Goal: Transaction & Acquisition: Download file/media

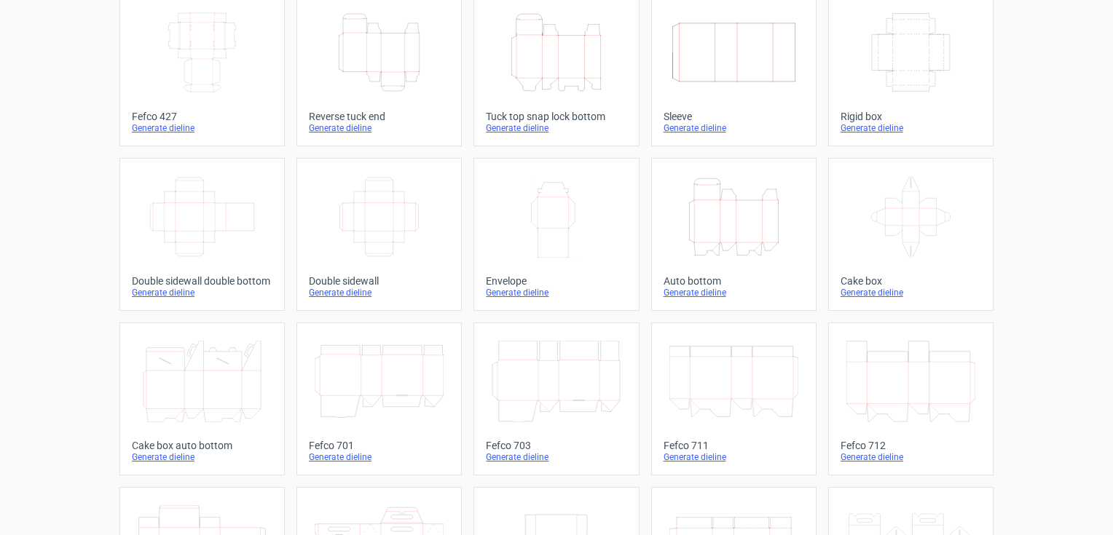
scroll to position [83, 0]
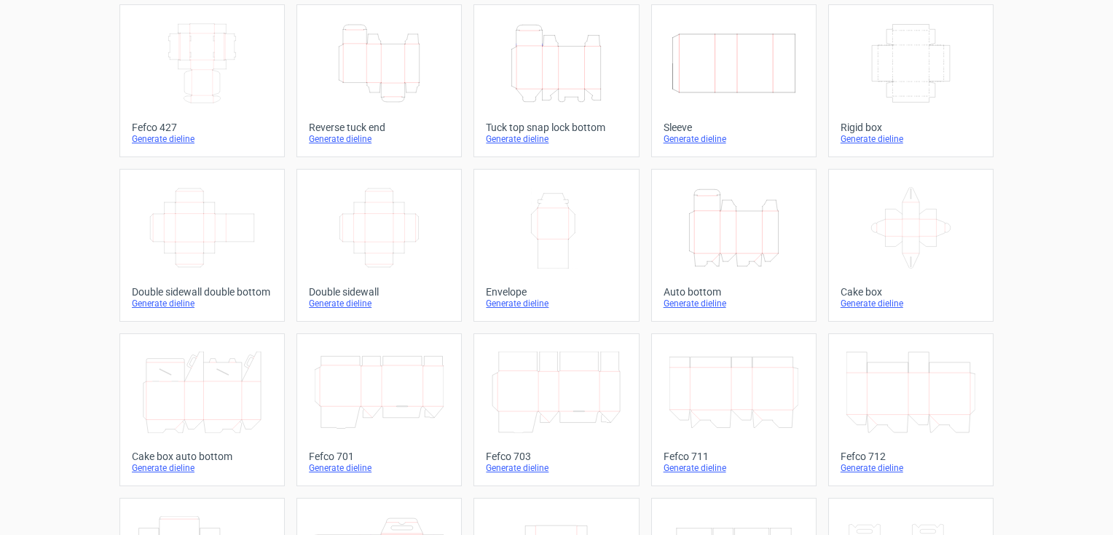
click at [544, 75] on icon "Height Depth Width" at bounding box center [556, 64] width 129 height 82
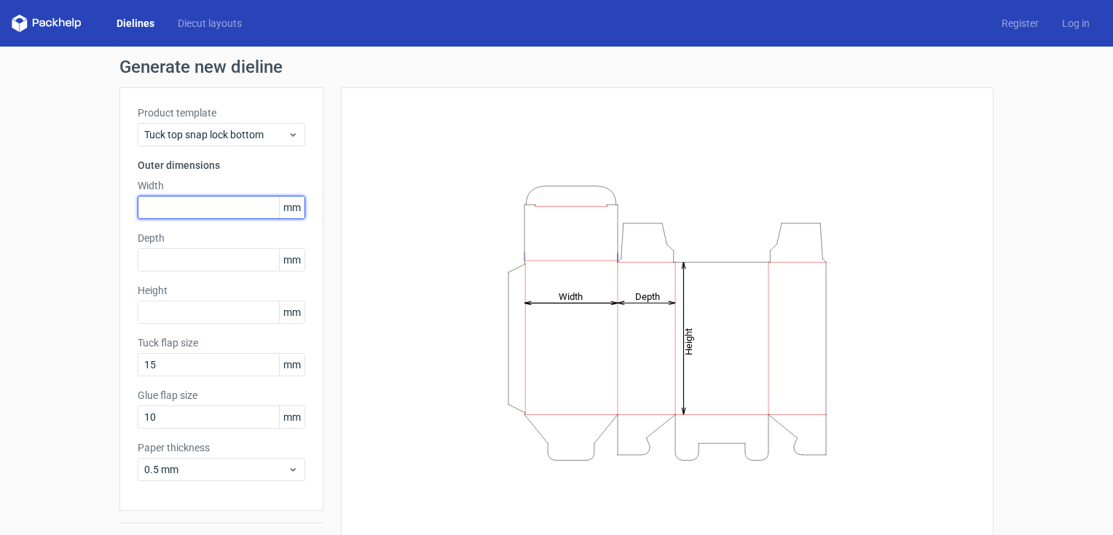
click at [151, 209] on input "text" at bounding box center [222, 207] width 168 height 23
type input "227"
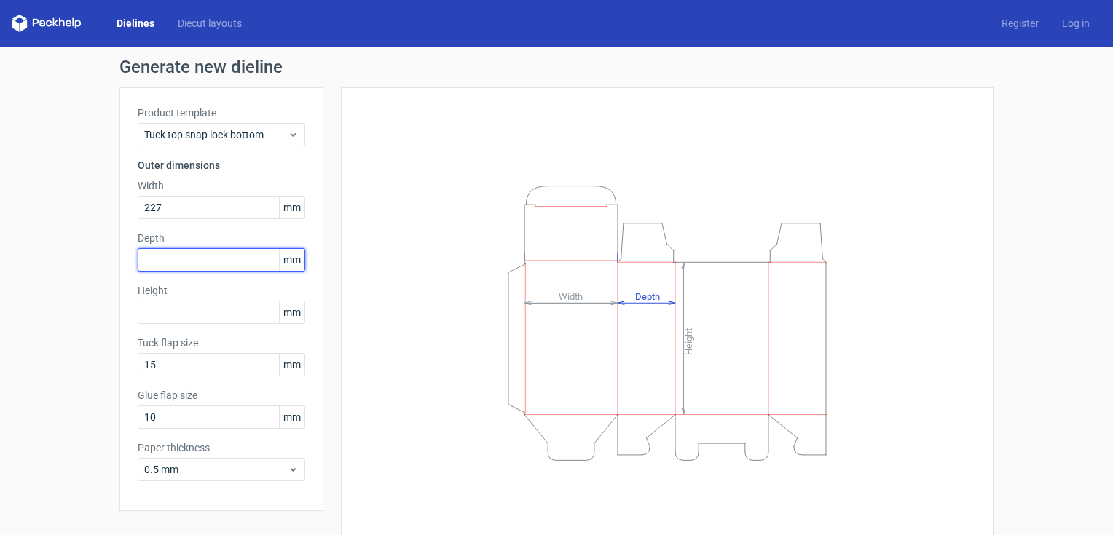
click at [149, 268] on input "text" at bounding box center [222, 259] width 168 height 23
type input "170"
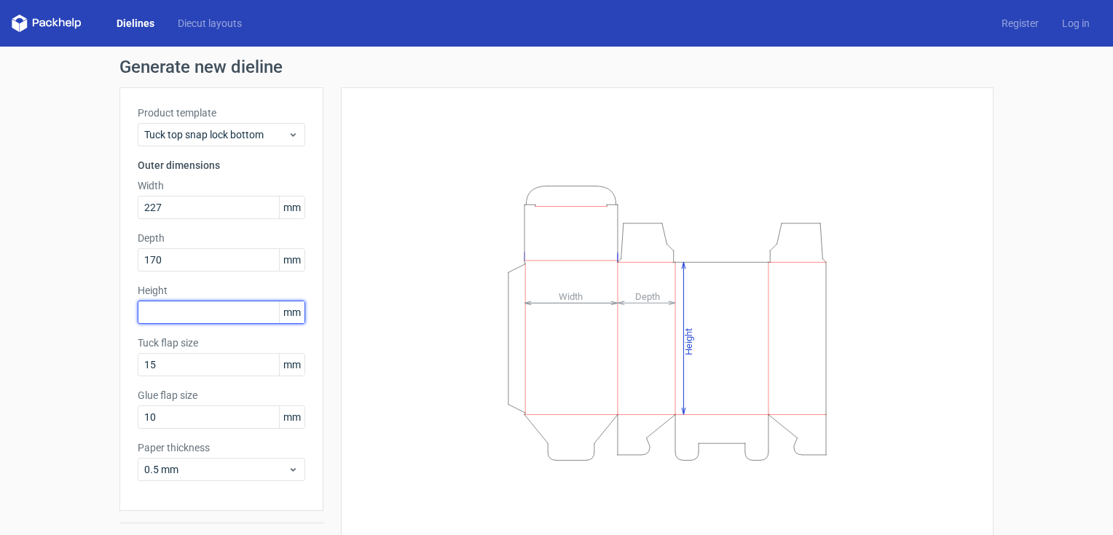
click at [146, 301] on input "text" at bounding box center [222, 312] width 168 height 23
type input "152"
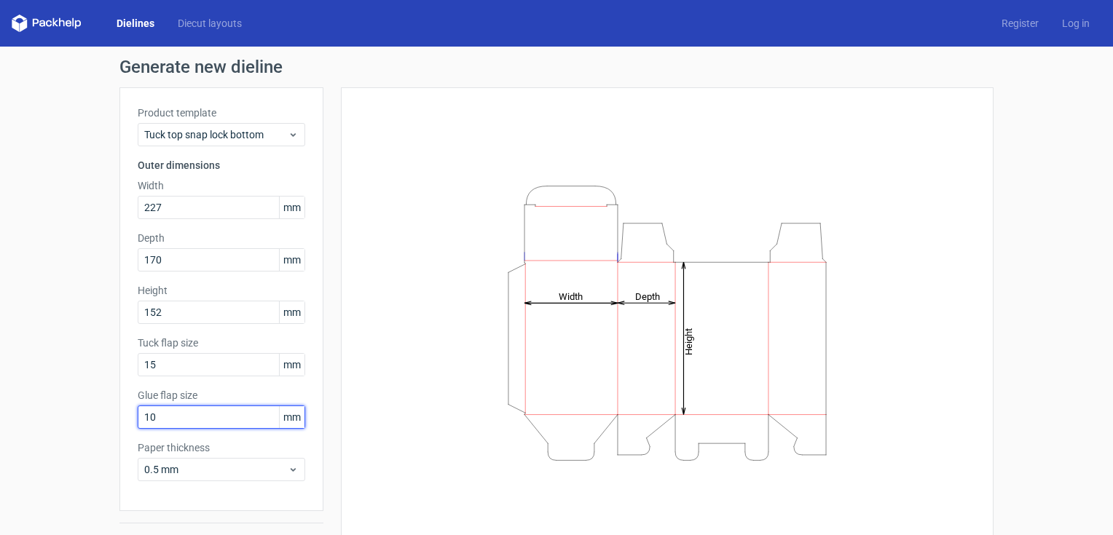
drag, startPoint x: 143, startPoint y: 419, endPoint x: 130, endPoint y: 418, distance: 12.4
click at [130, 418] on div "Product template Tuck top snap lock bottom Outer dimensions Width 227 mm Depth …" at bounding box center [221, 299] width 204 height 424
drag, startPoint x: 155, startPoint y: 420, endPoint x: 97, endPoint y: 396, distance: 63.3
click at [97, 418] on div "Generate new dieline Product template Tuck top snap lock bottom Outer dimension…" at bounding box center [556, 309] width 1113 height 524
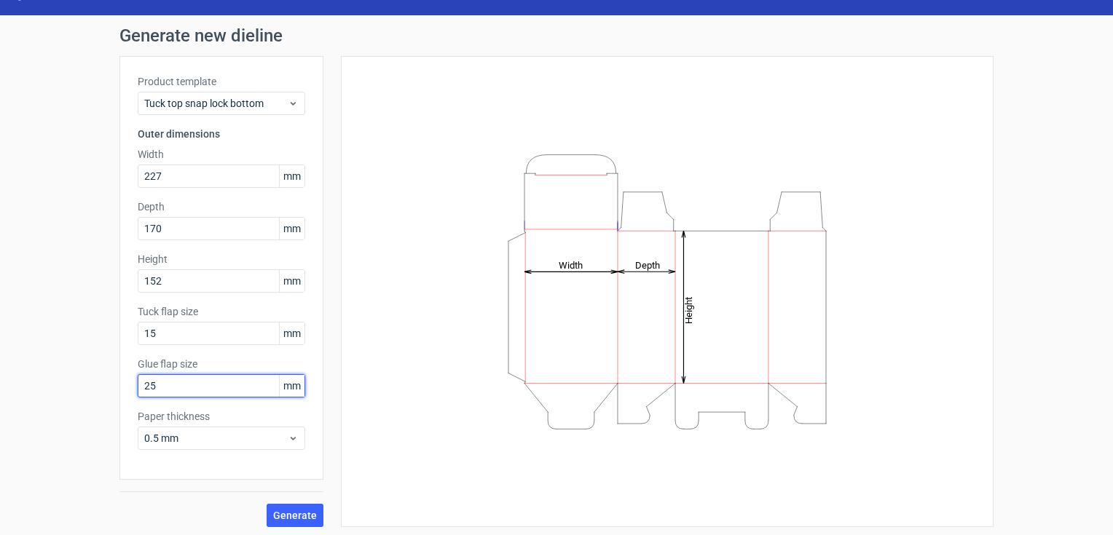
scroll to position [35, 0]
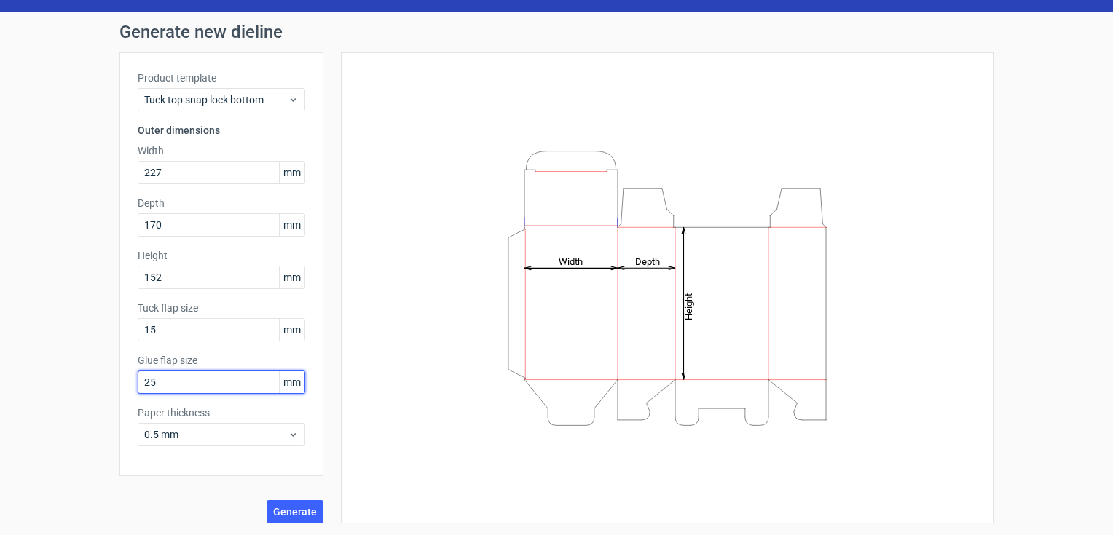
type input "25"
click at [406, 454] on div "Height Depth Width" at bounding box center [667, 288] width 616 height 435
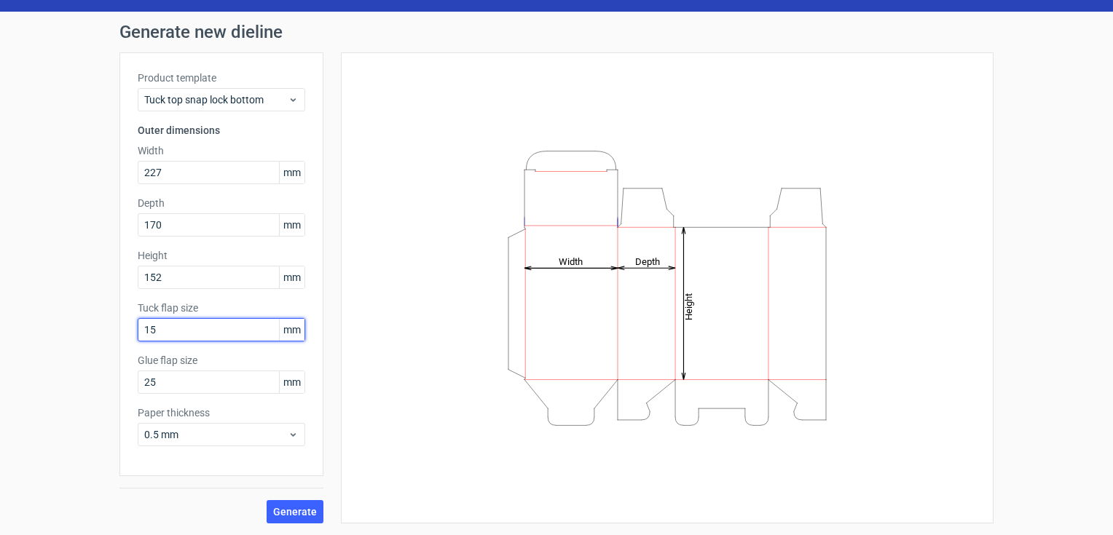
drag, startPoint x: 155, startPoint y: 330, endPoint x: 144, endPoint y: 331, distance: 10.9
click at [144, 331] on input "15" at bounding box center [222, 329] width 168 height 23
click at [286, 513] on span "Generate" at bounding box center [295, 512] width 44 height 10
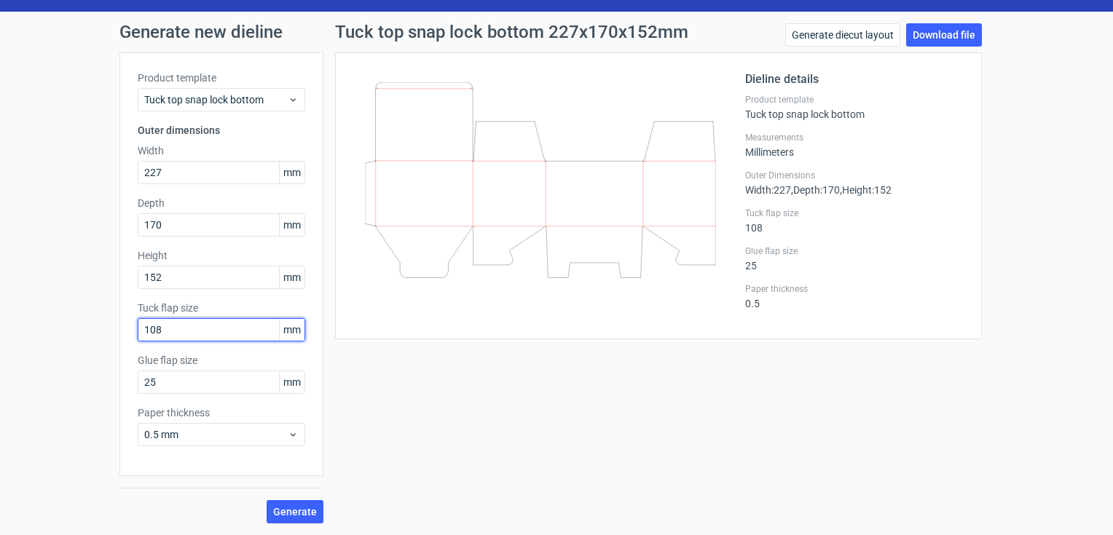
drag, startPoint x: 156, startPoint y: 329, endPoint x: 110, endPoint y: 331, distance: 45.9
click at [110, 331] on div "Generate new dieline Product template Tuck top snap lock bottom Outer dimension…" at bounding box center [556, 274] width 1113 height 524
type input "10"
click at [293, 516] on span "Generate" at bounding box center [295, 512] width 44 height 10
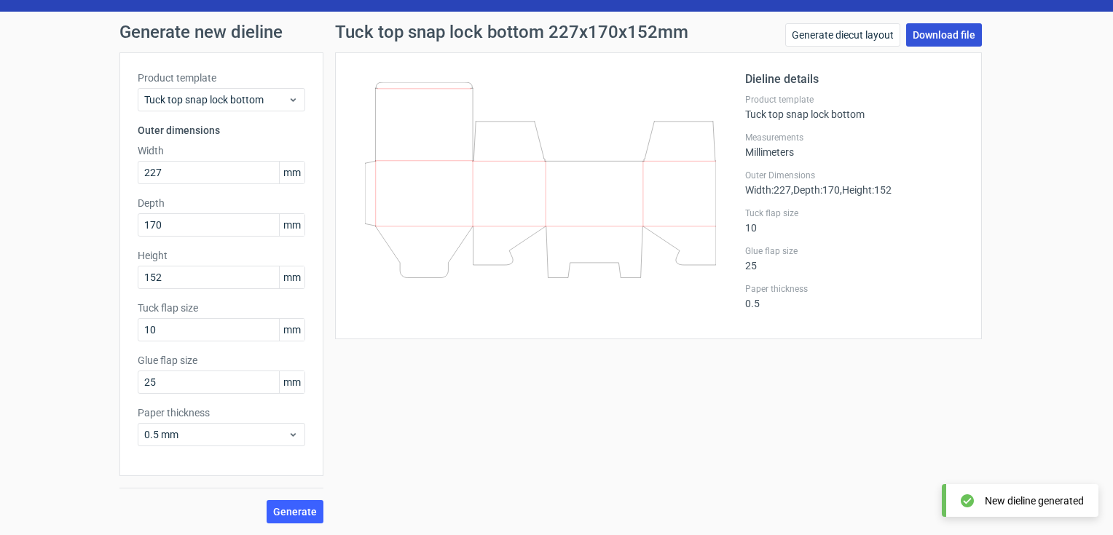
click at [930, 39] on link "Download file" at bounding box center [944, 34] width 76 height 23
